Goal: Find specific page/section: Find specific page/section

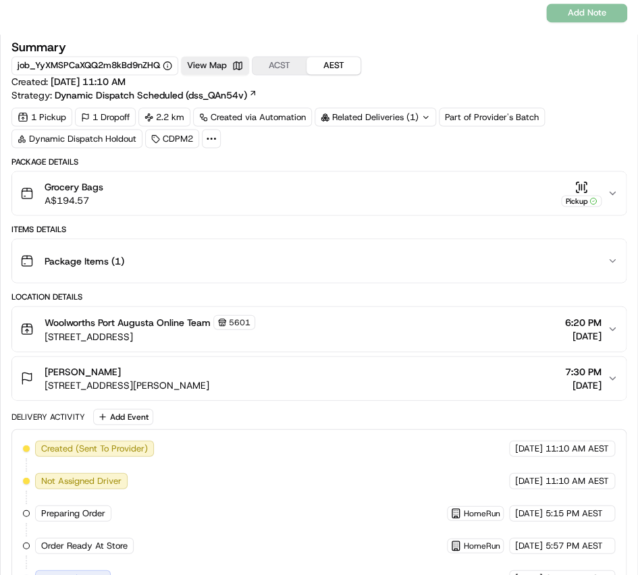
scroll to position [601, 0]
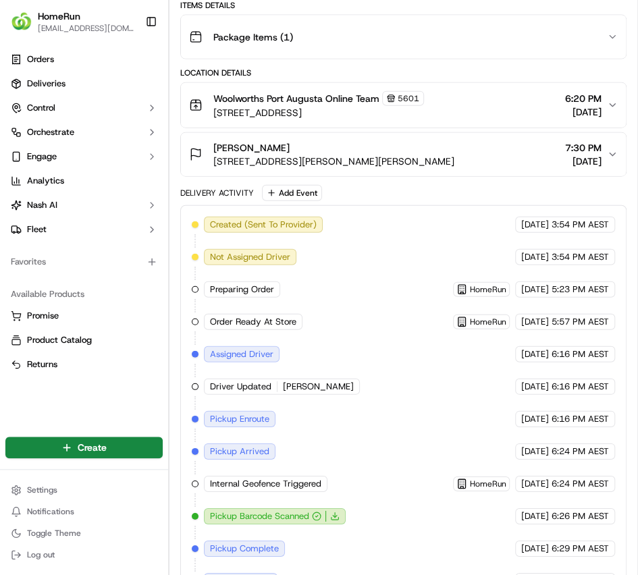
scroll to position [706, 0]
